Goal: Information Seeking & Learning: Learn about a topic

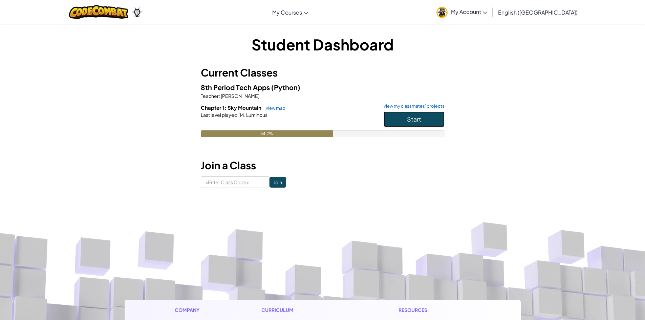
click at [425, 119] on button "Start" at bounding box center [413, 119] width 61 height 16
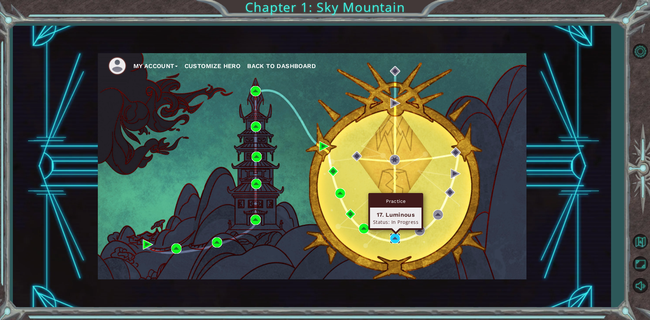
click at [396, 235] on img at bounding box center [395, 238] width 10 height 10
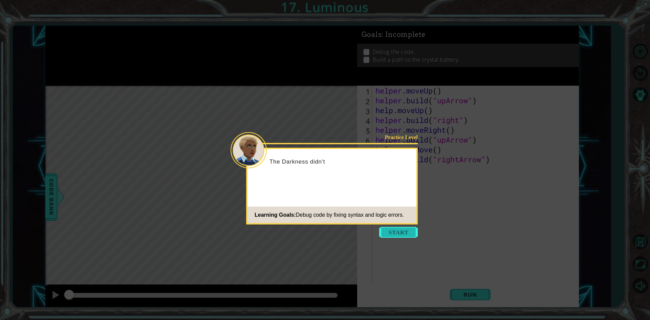
click at [403, 236] on button "Start" at bounding box center [398, 232] width 39 height 11
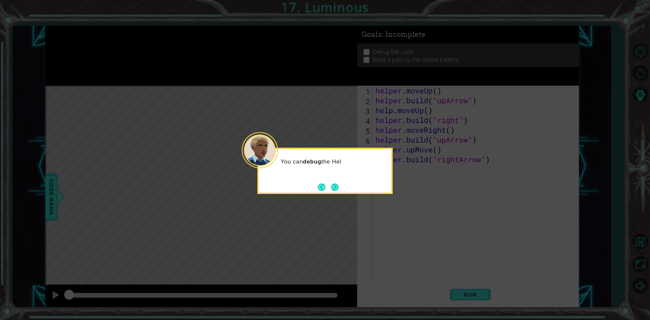
click at [339, 179] on div "You can debug the Hel" at bounding box center [324, 171] width 135 height 46
click at [335, 187] on button "Next" at bounding box center [335, 187] width 10 height 10
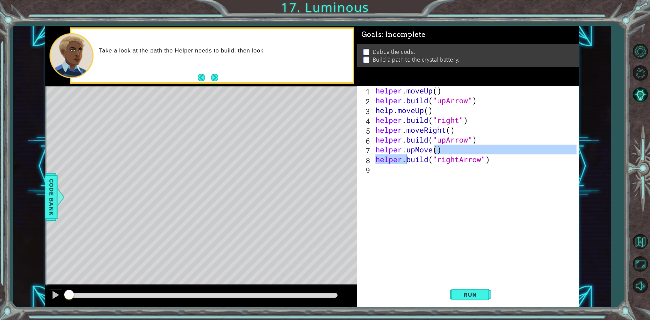
drag, startPoint x: 431, startPoint y: 152, endPoint x: 408, endPoint y: 155, distance: 23.2
click at [408, 155] on div "helper . moveUp ( ) helper . build ( "upArrow" ) help . moveUp ( ) helper . bui…" at bounding box center [477, 194] width 206 height 216
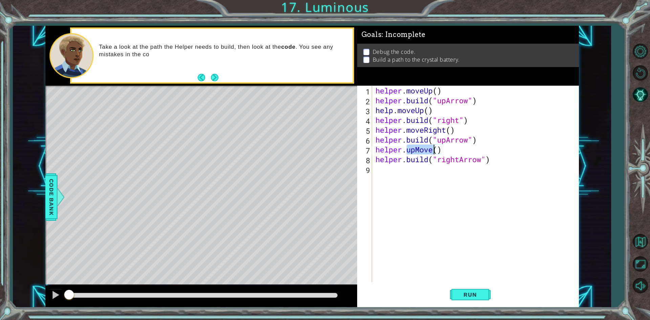
drag, startPoint x: 408, startPoint y: 149, endPoint x: 431, endPoint y: 154, distance: 23.4
click at [431, 154] on div "helper . moveUp ( ) helper . build ( "upArrow" ) help . moveUp ( ) helper . bui…" at bounding box center [477, 194] width 206 height 216
click at [428, 142] on div "helper . moveUp ( ) helper . build ( "upArrow" ) help . moveUp ( ) helper . bui…" at bounding box center [477, 194] width 206 height 216
click at [394, 114] on div "helper . moveUp ( ) helper . build ( "upArrow" ) help . moveUp ( ) helper . bui…" at bounding box center [477, 194] width 206 height 216
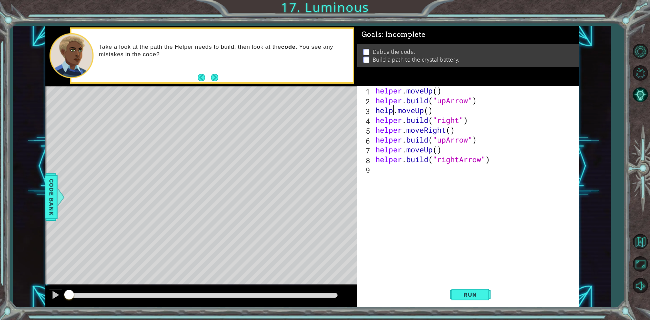
scroll to position [0, 1]
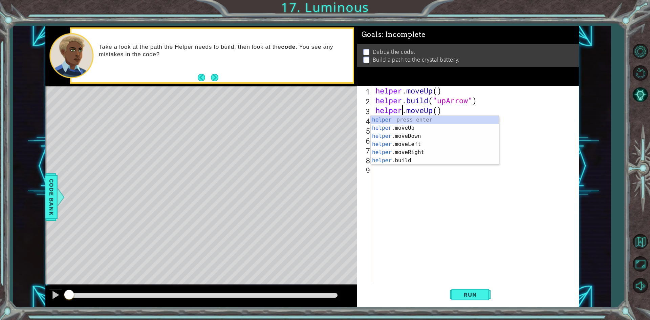
click at [577, 134] on div "helper.moveUp() 1 2 3 4 5 6 7 8 9 helper . moveUp ( ) helper . build ( "upArrow…" at bounding box center [468, 196] width 222 height 221
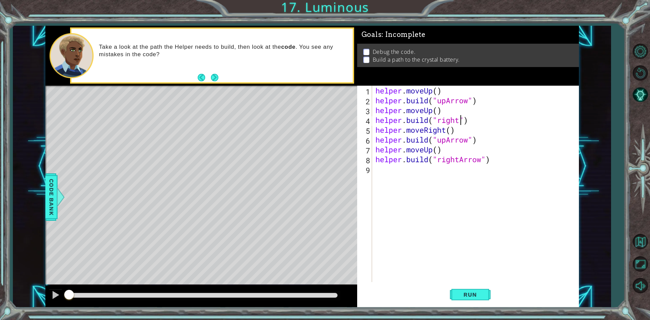
click at [461, 121] on div "helper . moveUp ( ) helper . build ( "upArrow" ) helper . moveUp ( ) helper . b…" at bounding box center [477, 194] width 206 height 216
type textarea "[DOMAIN_NAME]("rightArrow")"
click at [470, 288] on button "Run" at bounding box center [470, 295] width 41 height 22
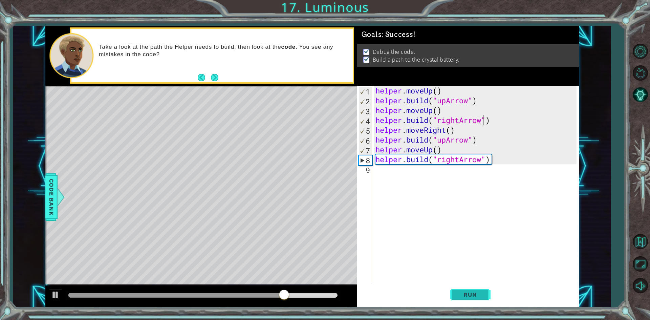
click at [471, 292] on span "Run" at bounding box center [469, 294] width 27 height 7
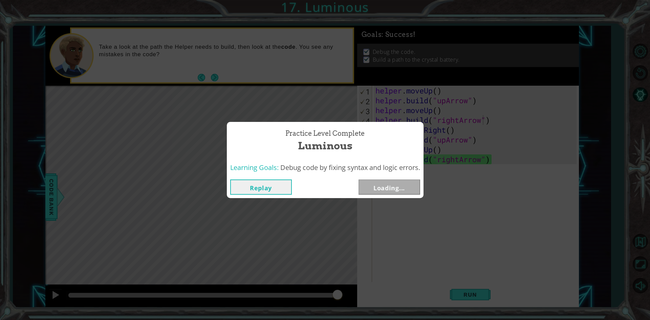
drag, startPoint x: 309, startPoint y: 296, endPoint x: 510, endPoint y: 296, distance: 200.3
click at [510, 296] on body "1 ההההההההההההההההההההההההההההההההההההההההההההההההההההההההההההההההההההההההההההה…" at bounding box center [325, 160] width 650 height 320
click at [398, 188] on button "Next" at bounding box center [389, 186] width 62 height 15
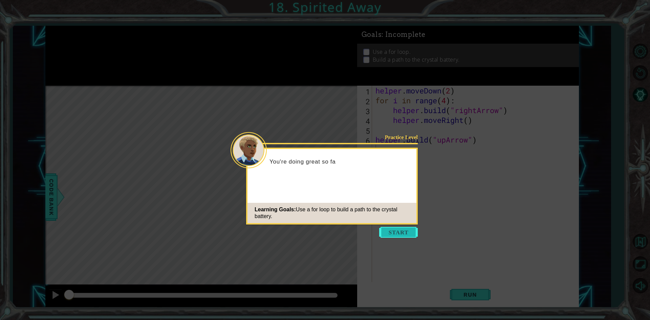
click at [400, 234] on button "Start" at bounding box center [398, 232] width 39 height 11
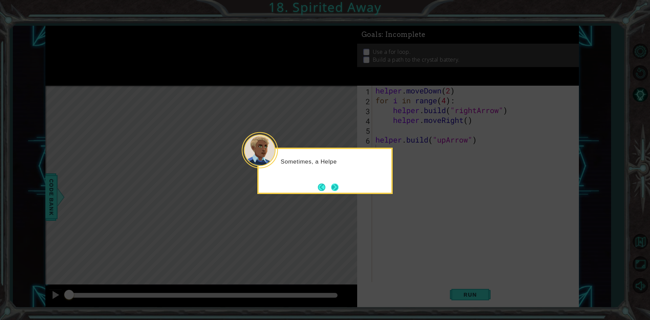
click at [340, 182] on button "Next" at bounding box center [335, 187] width 12 height 12
